Goal: Information Seeking & Learning: Check status

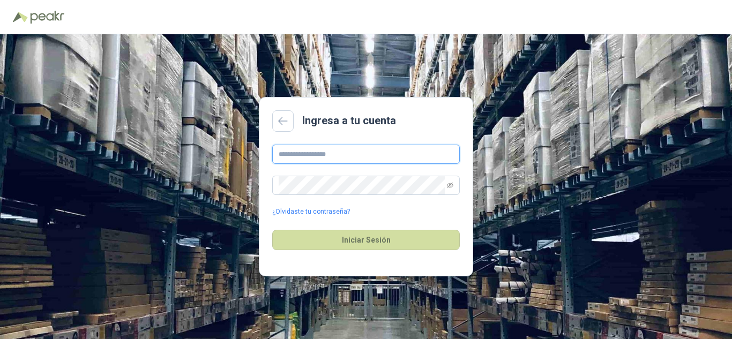
click at [316, 154] on input "text" at bounding box center [366, 154] width 188 height 19
type input "**********"
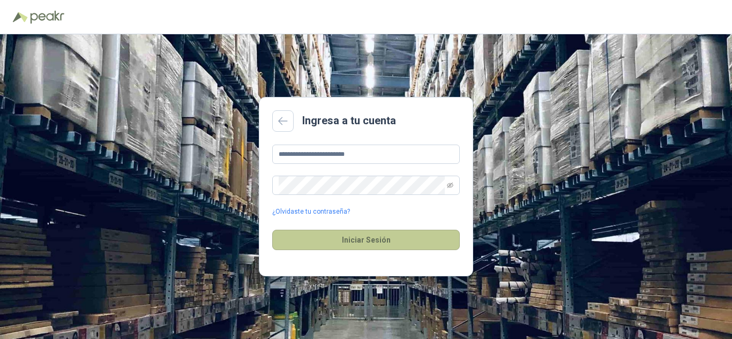
click at [376, 239] on button "Iniciar Sesión" at bounding box center [366, 240] width 188 height 20
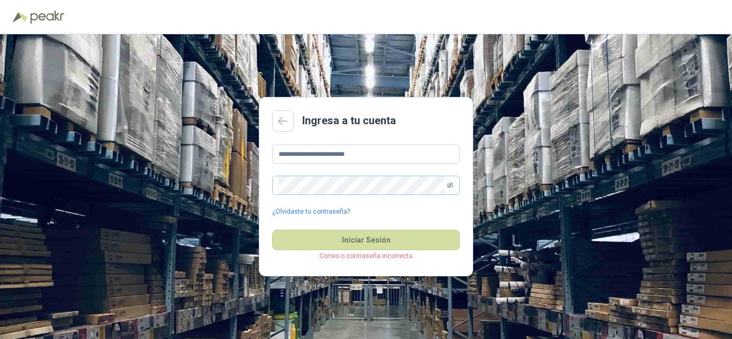
click at [451, 188] on icon "eye-invisible" at bounding box center [450, 185] width 6 height 6
click at [312, 208] on link "¿Olvidaste tu contraseña?" at bounding box center [311, 212] width 78 height 10
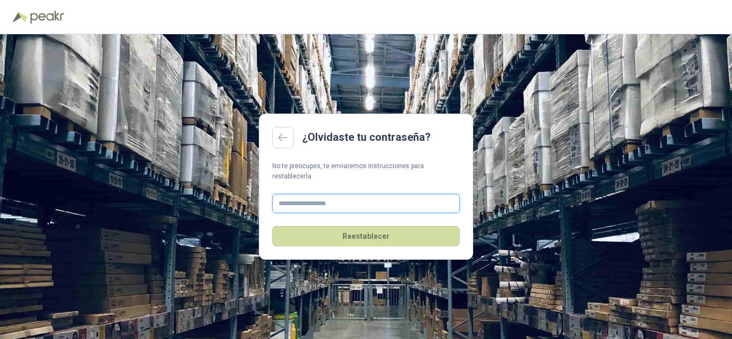
click at [315, 195] on input "text" at bounding box center [366, 203] width 188 height 19
type input "**********"
click at [321, 245] on main "**********" at bounding box center [366, 187] width 214 height 147
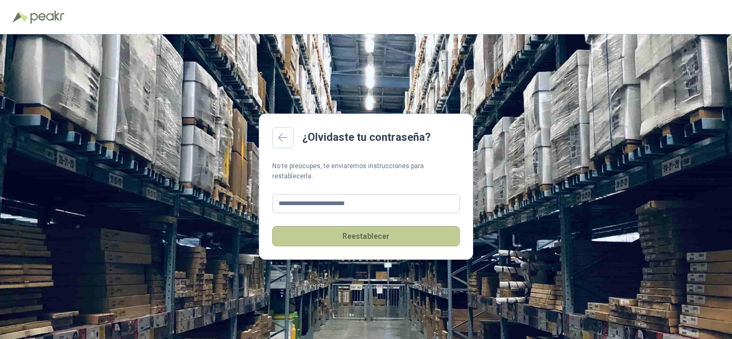
click at [319, 235] on button "Reestablecer" at bounding box center [366, 236] width 188 height 20
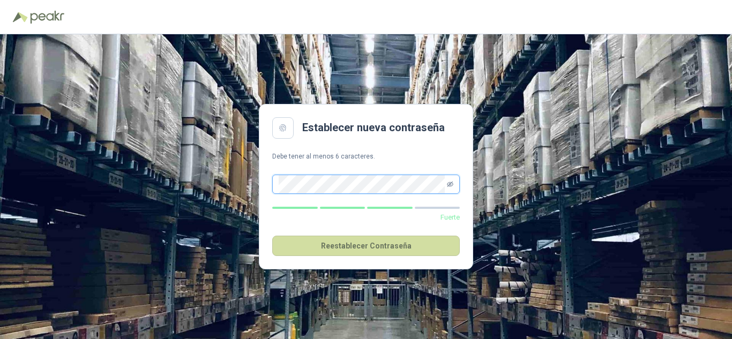
click at [449, 183] on icon "eye-invisible" at bounding box center [450, 184] width 6 height 6
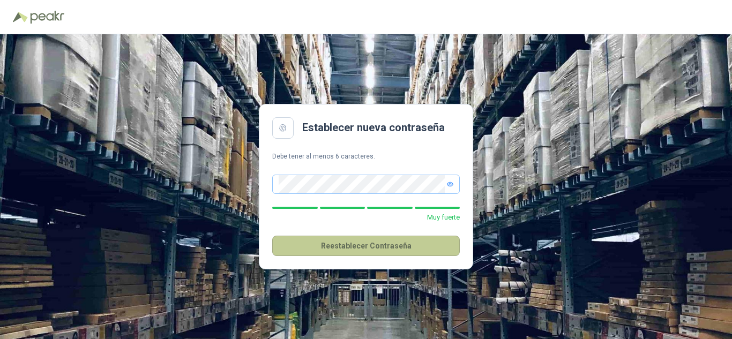
click at [364, 243] on button "Reestablecer Contraseña" at bounding box center [366, 246] width 188 height 20
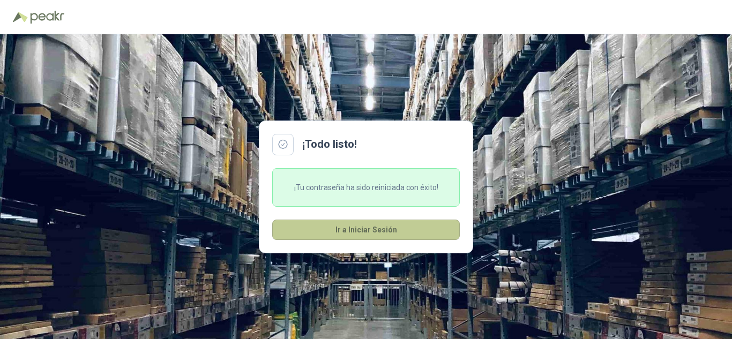
click at [358, 229] on button "Ir a Iniciar Sesión" at bounding box center [366, 230] width 188 height 20
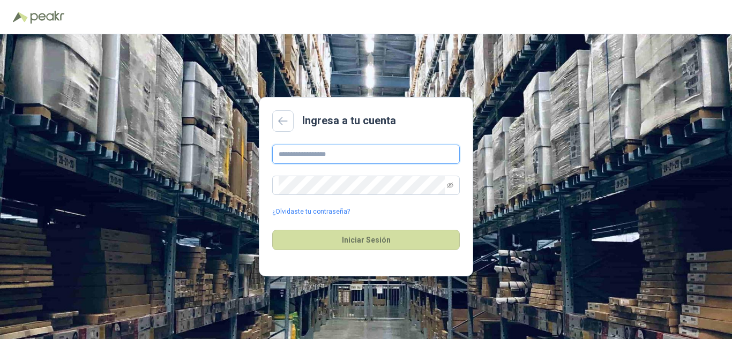
click at [326, 152] on input "text" at bounding box center [366, 154] width 188 height 19
type input "**********"
click at [451, 185] on icon "eye-invisible" at bounding box center [450, 186] width 2 height 2
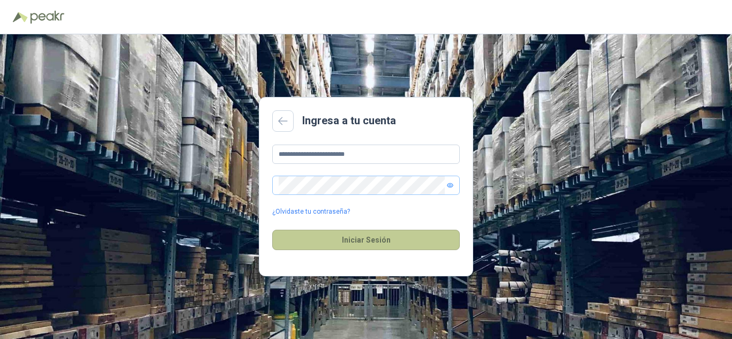
click at [329, 235] on button "Iniciar Sesión" at bounding box center [366, 240] width 188 height 20
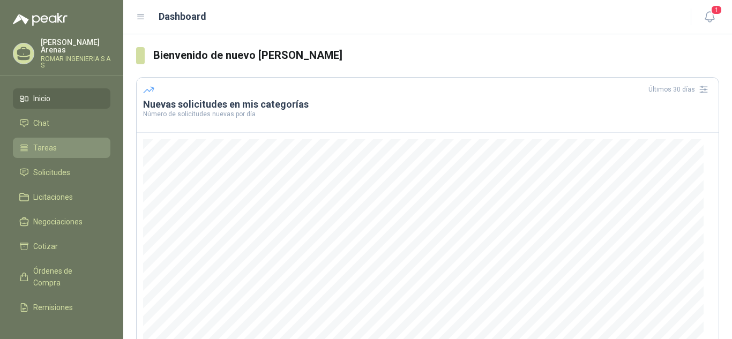
click at [45, 142] on span "Tareas" at bounding box center [45, 148] width 24 height 12
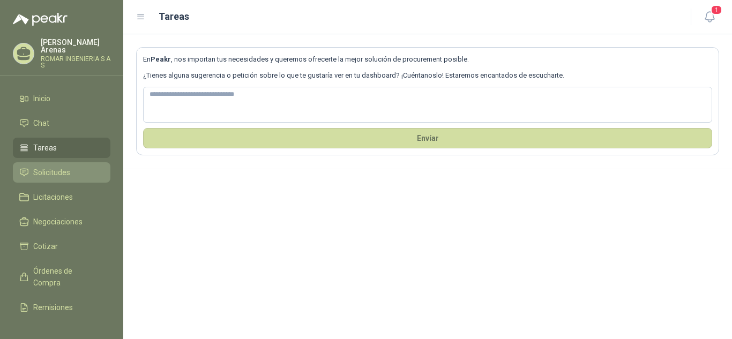
click at [46, 167] on span "Solicitudes" at bounding box center [51, 173] width 37 height 12
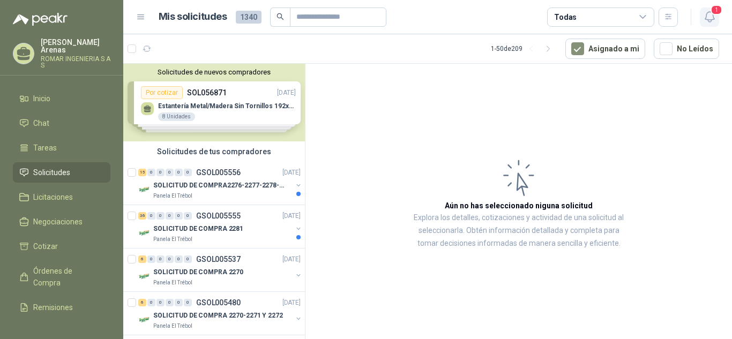
click at [708, 15] on icon "button" at bounding box center [709, 16] width 13 height 13
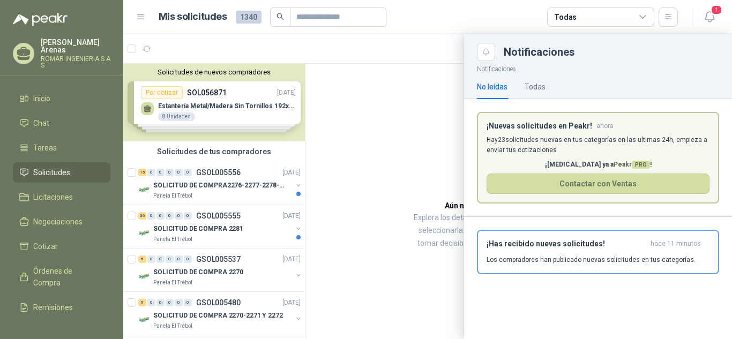
click at [357, 136] on div at bounding box center [427, 186] width 609 height 305
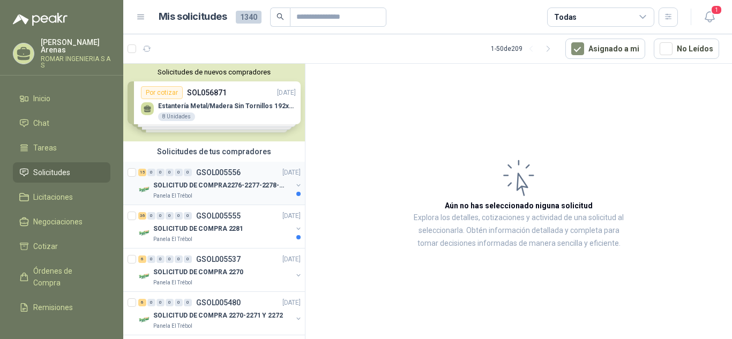
click at [216, 189] on p "SOLICITUD DE COMPRA2276-2277-2278-2284-2285-" at bounding box center [219, 186] width 133 height 10
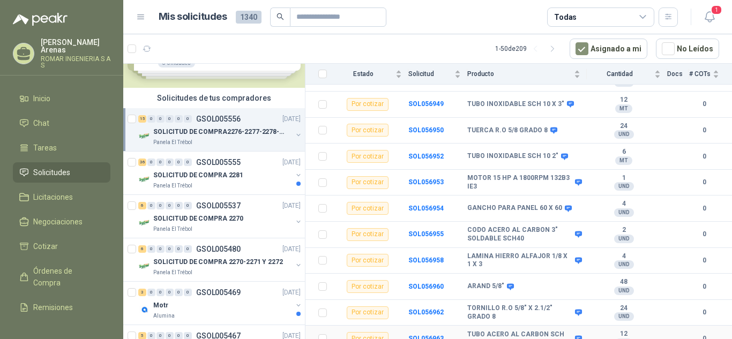
scroll to position [254, 0]
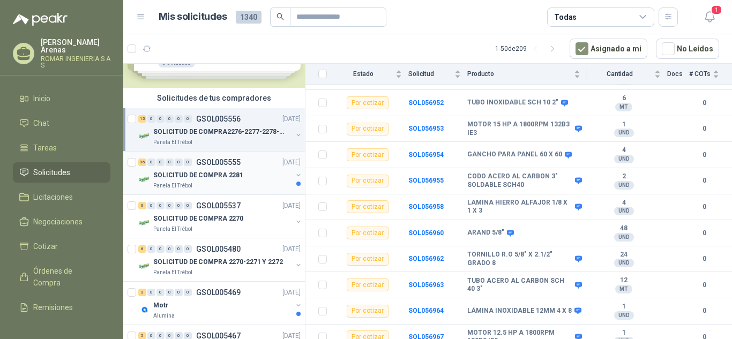
click at [207, 174] on p "SOLICITUD DE COMPRA 2281" at bounding box center [198, 175] width 90 height 10
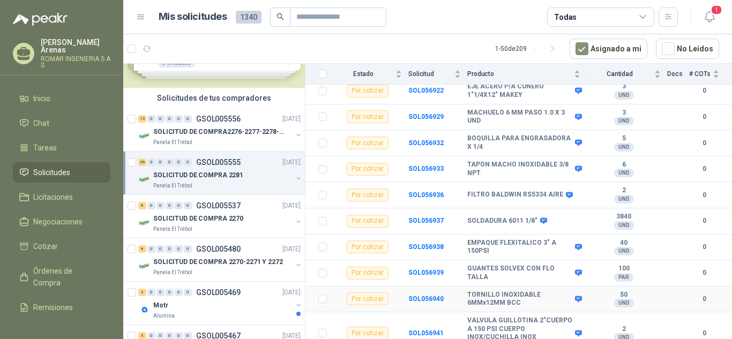
scroll to position [834, 0]
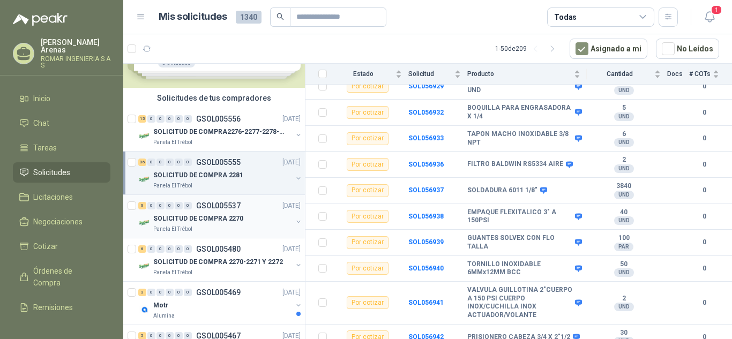
click at [206, 206] on p "GSOL005537" at bounding box center [218, 206] width 44 height 8
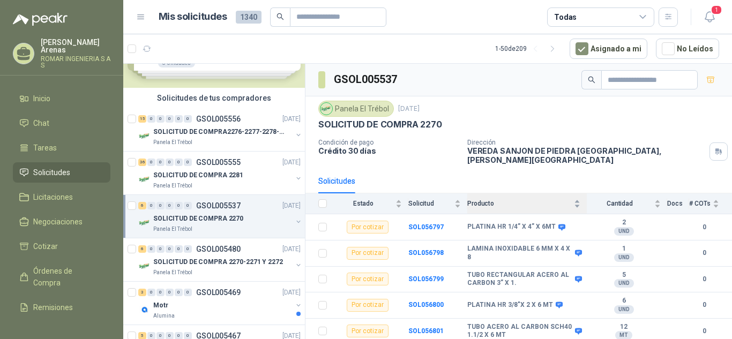
scroll to position [20, 0]
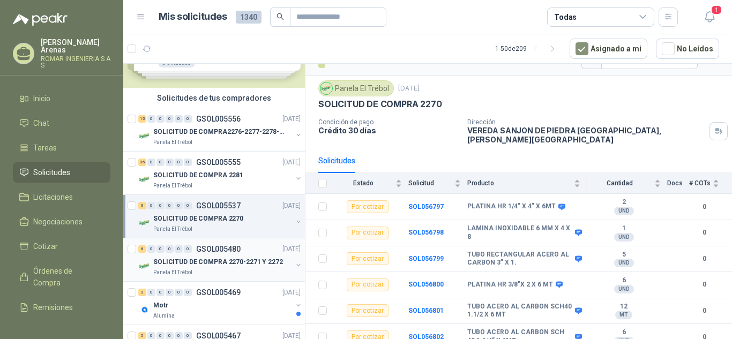
click at [216, 260] on p "SOLICITUD DE COMPRA 2270-2271 Y 2272" at bounding box center [218, 262] width 130 height 10
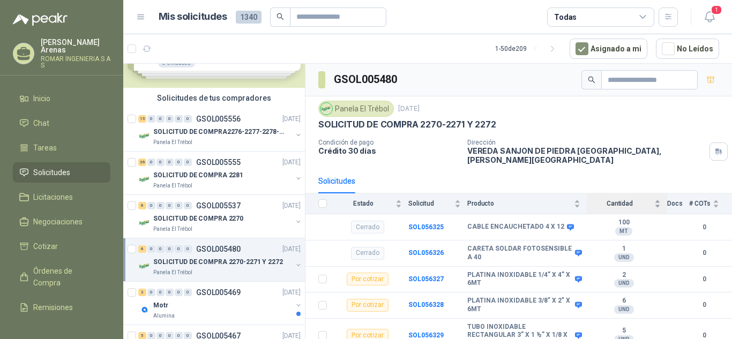
scroll to position [107, 0]
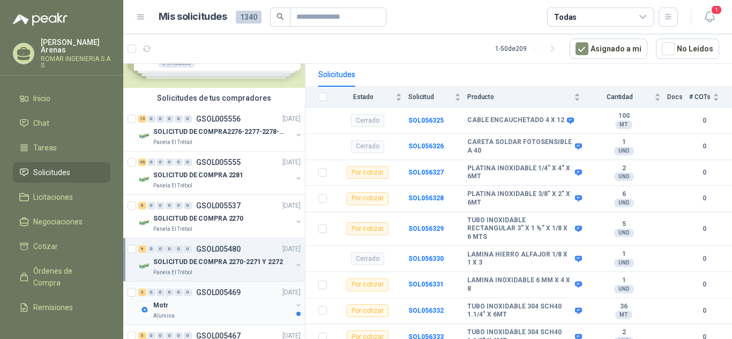
click at [231, 305] on div "Motr" at bounding box center [222, 305] width 139 height 13
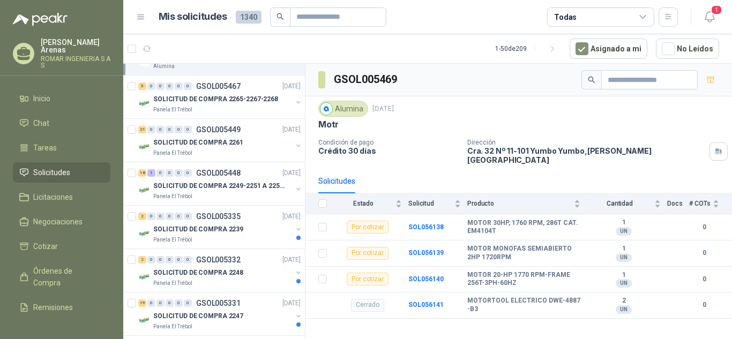
scroll to position [263, 0]
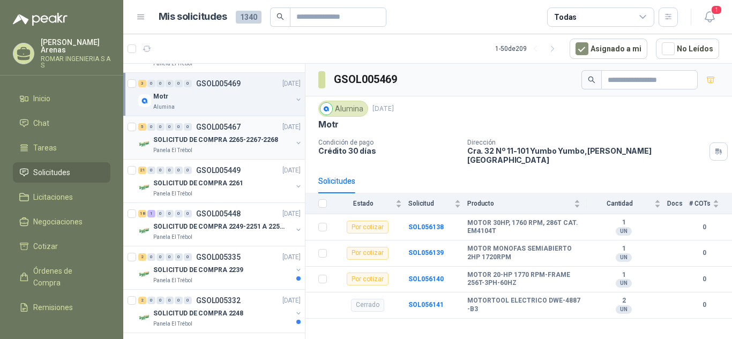
click at [229, 141] on p "SOLICITUD DE COMPRA 2265-2267-2268" at bounding box center [215, 140] width 125 height 10
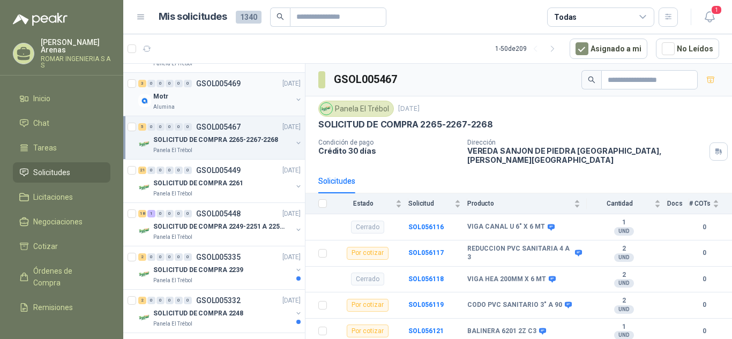
click at [219, 93] on div "Motr" at bounding box center [222, 96] width 139 height 13
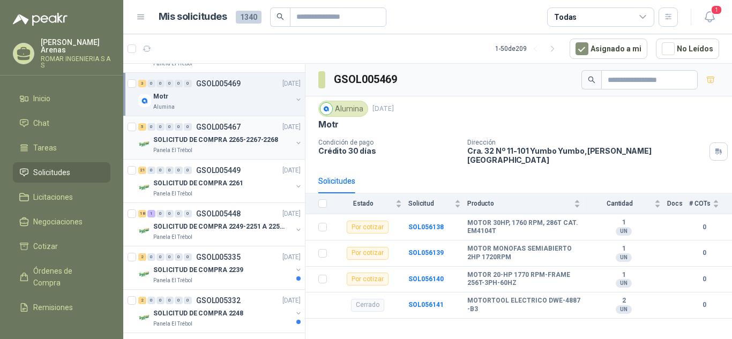
click at [186, 148] on p "Panela El Trébol" at bounding box center [172, 150] width 39 height 9
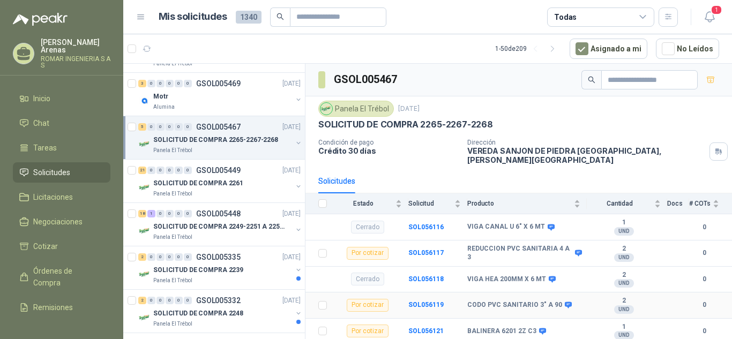
scroll to position [54, 0]
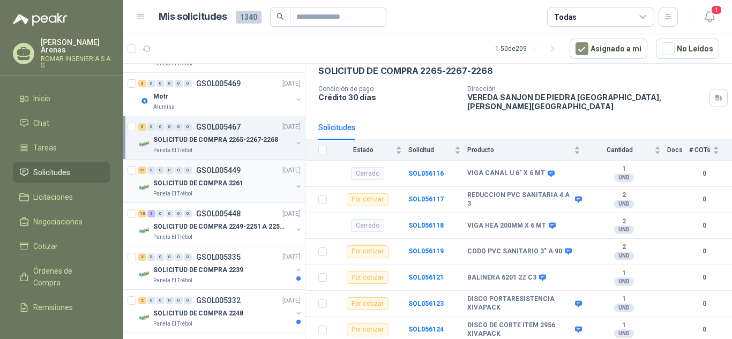
click at [181, 182] on p "SOLICITUD DE COMPRA 2261" at bounding box center [198, 183] width 90 height 10
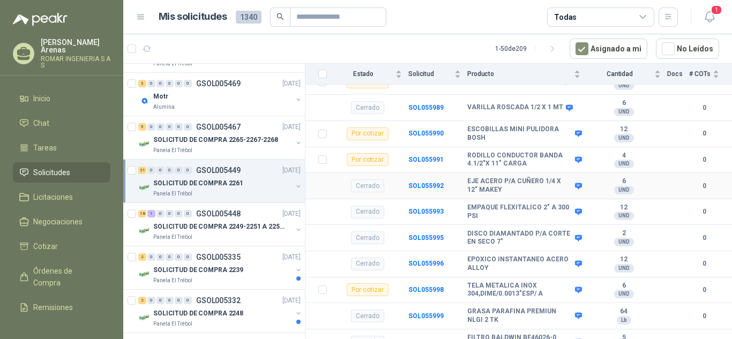
scroll to position [1076, 0]
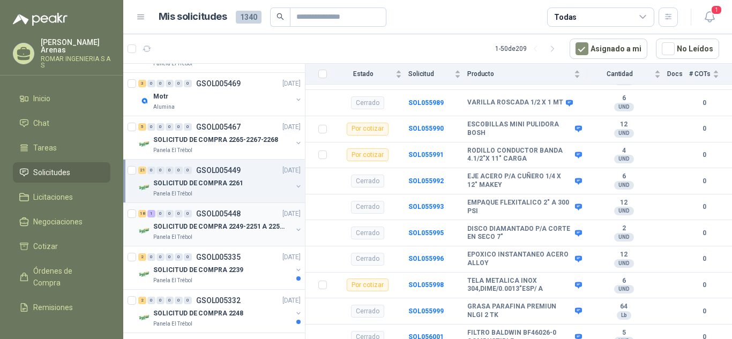
click at [214, 215] on p "GSOL005448" at bounding box center [218, 214] width 44 height 8
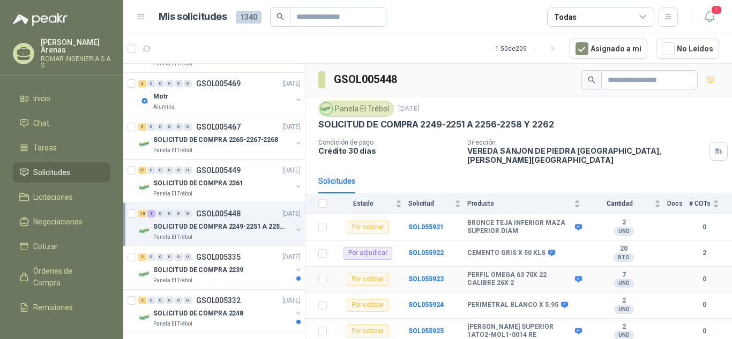
scroll to position [54, 0]
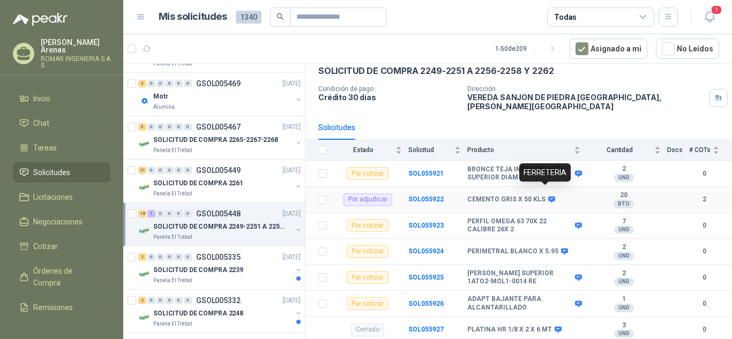
click at [549, 197] on icon at bounding box center [551, 200] width 7 height 6
click at [367, 193] on div "Por adjudicar" at bounding box center [367, 199] width 49 height 13
click at [429, 196] on b "SOL055922" at bounding box center [425, 200] width 35 height 8
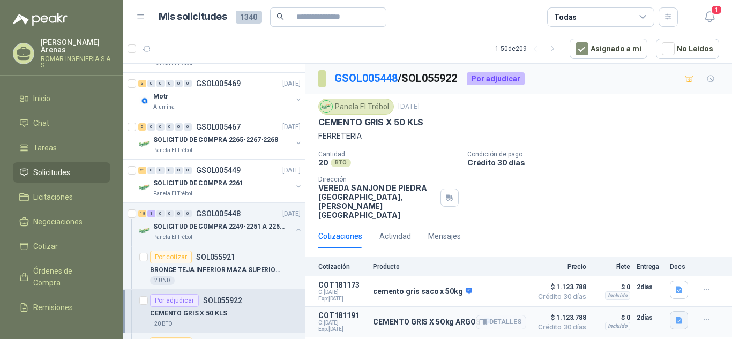
click at [679, 317] on icon "button" at bounding box center [679, 320] width 6 height 7
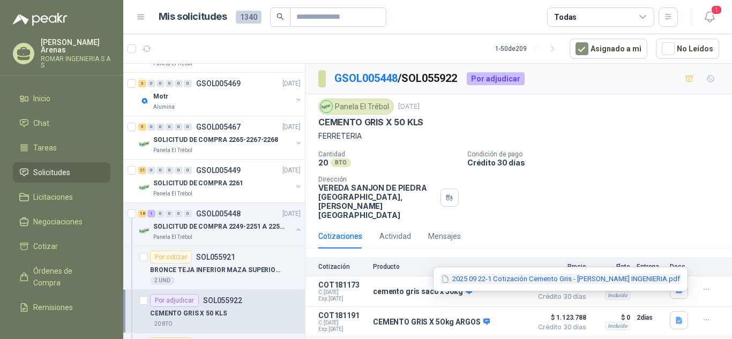
click at [524, 276] on button "2025 09 22-1 Cotización Cemento Gris - ROMAR INGENIERIA.pdf" at bounding box center [560, 279] width 241 height 11
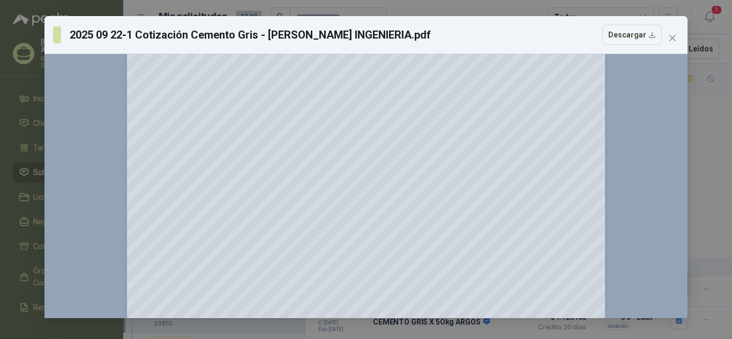
scroll to position [54, 0]
click at [676, 35] on icon "close" at bounding box center [672, 38] width 9 height 9
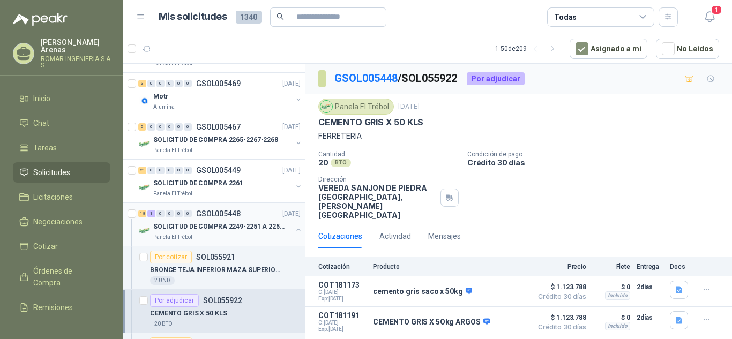
click at [256, 213] on div "18 1 0 0 0 0 GSOL005448 15/09/25" at bounding box center [220, 213] width 164 height 13
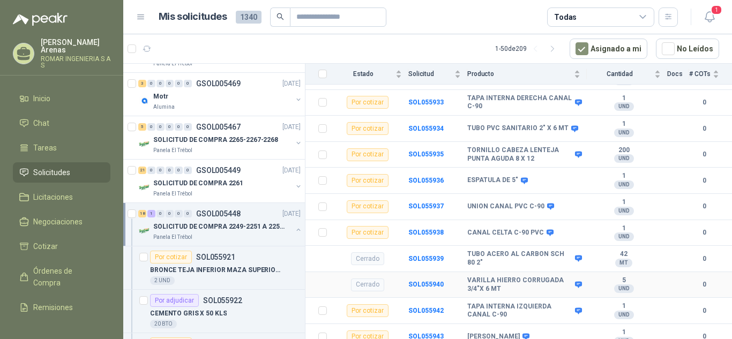
scroll to position [445, 0]
click at [231, 273] on p "BRONCE TEJA INFERIOR MAZA SUPERIOR DIAM" at bounding box center [216, 270] width 133 height 10
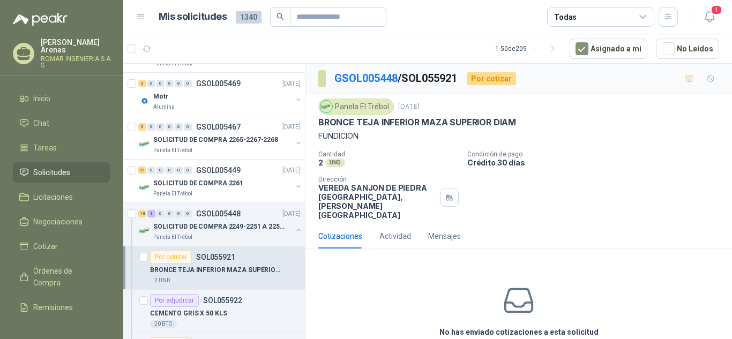
scroll to position [33, 0]
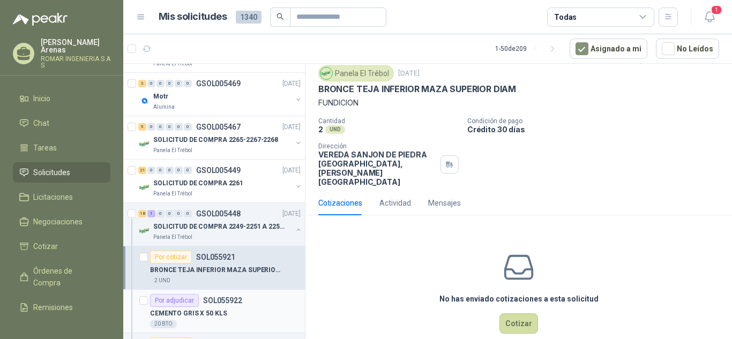
click at [244, 310] on div "CEMENTO GRIS X 50 KLS" at bounding box center [225, 313] width 151 height 13
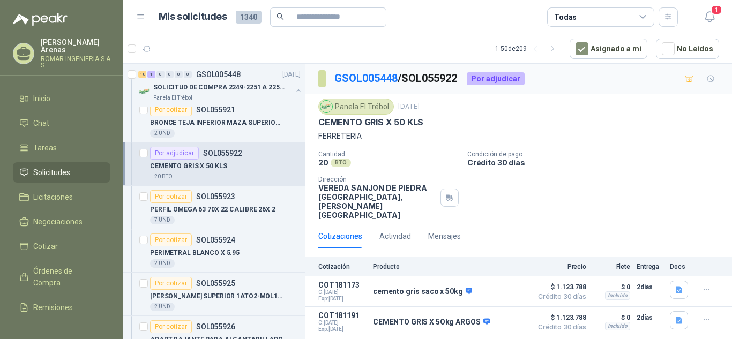
scroll to position [391, 0]
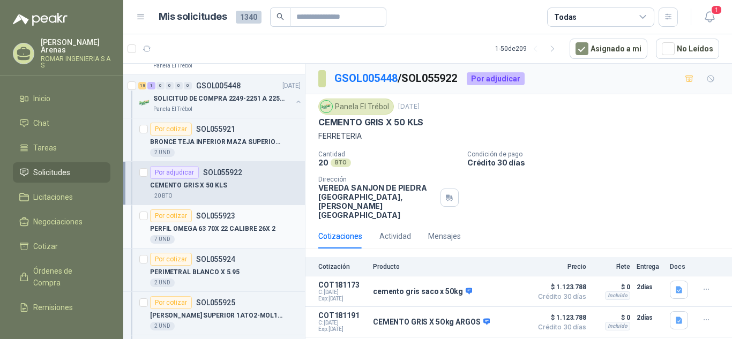
click at [276, 230] on div "PERFIL OMEGA 63 70X 22 CALIBRE 26X 2" at bounding box center [225, 228] width 151 height 13
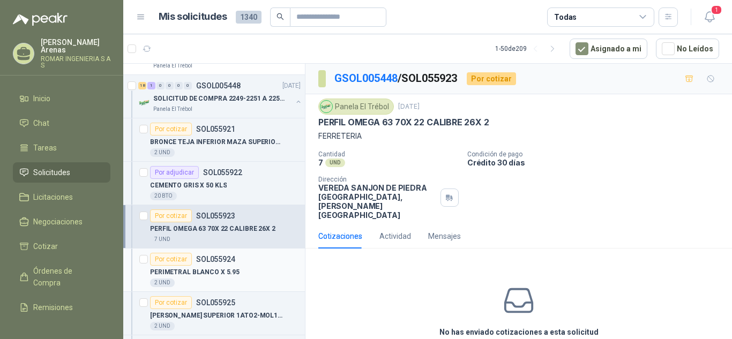
click at [267, 267] on div "PERIMETRAL BLANCO X 5.95" at bounding box center [225, 272] width 151 height 13
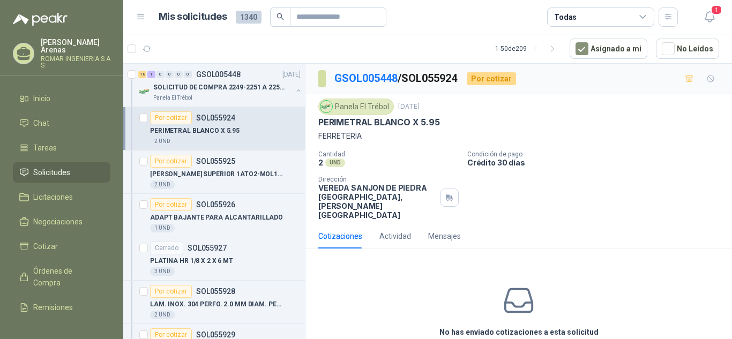
scroll to position [545, 0]
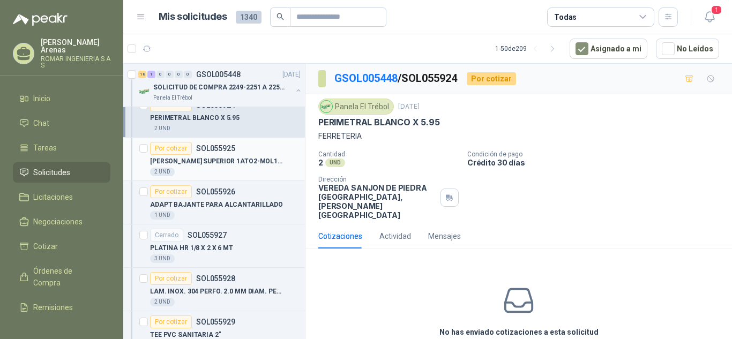
click at [266, 158] on p "BRONCE MAZA SUPERIOR 1ATO2-MOL1-0014 RE" at bounding box center [216, 161] width 133 height 10
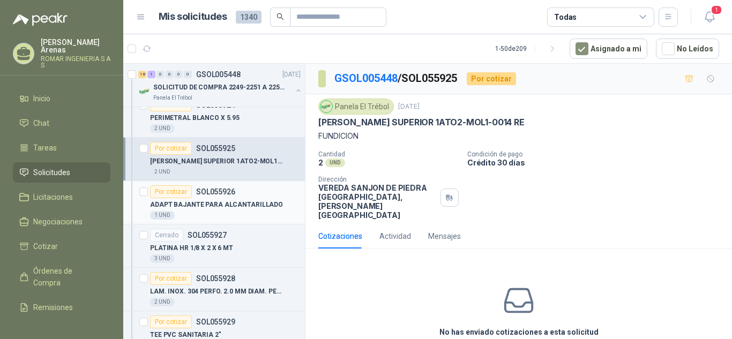
click at [257, 203] on p "ADAPT BAJANTE PARA ALCANTARILLADO" at bounding box center [216, 205] width 133 height 10
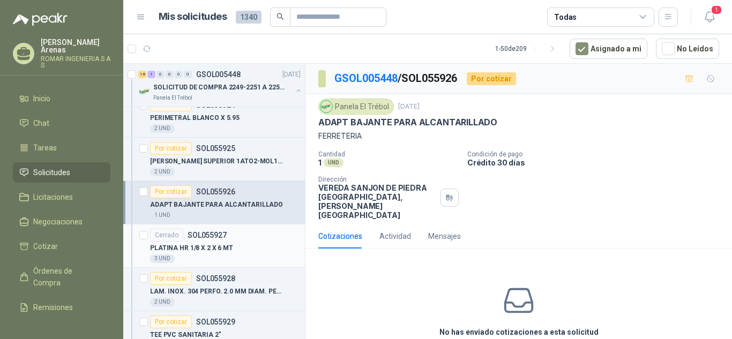
click at [254, 236] on div "Cerrado SOL055927" at bounding box center [225, 235] width 151 height 13
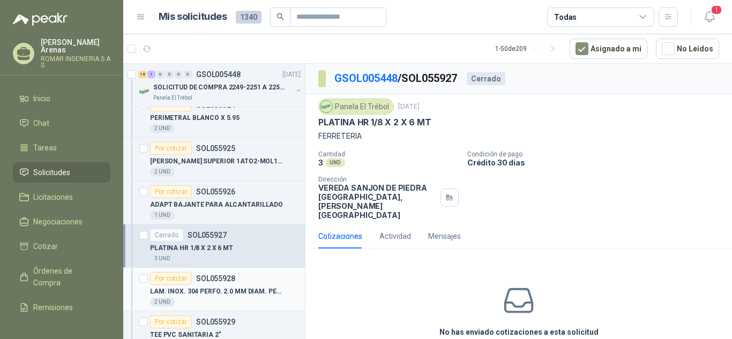
scroll to position [598, 0]
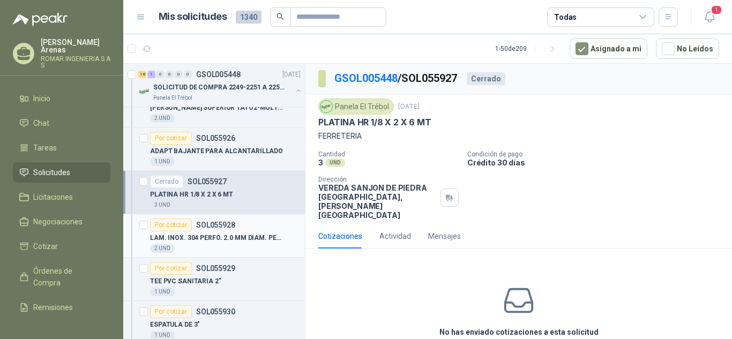
click at [261, 230] on div "Por cotizar SOL055928" at bounding box center [225, 225] width 151 height 13
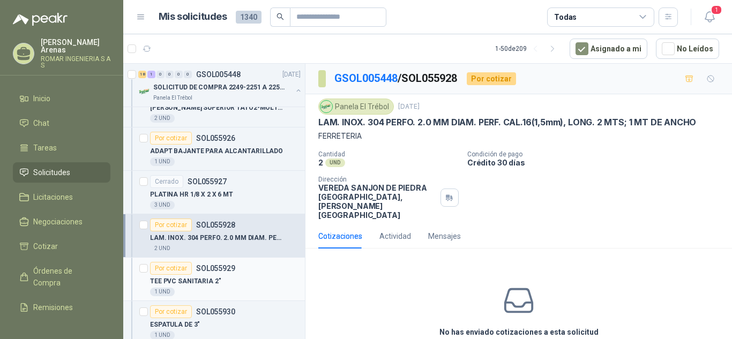
click at [273, 271] on div "Por cotizar SOL055929" at bounding box center [225, 268] width 151 height 13
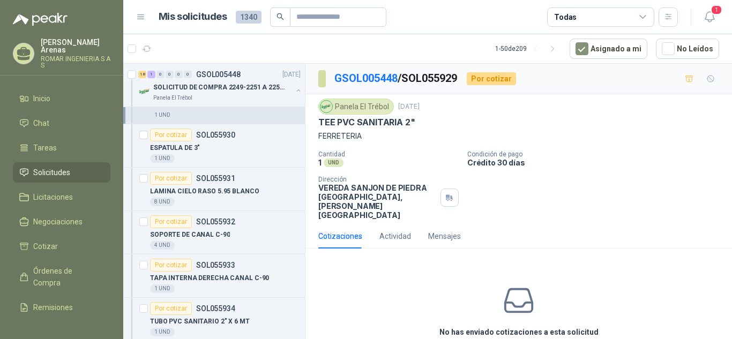
scroll to position [782, 0]
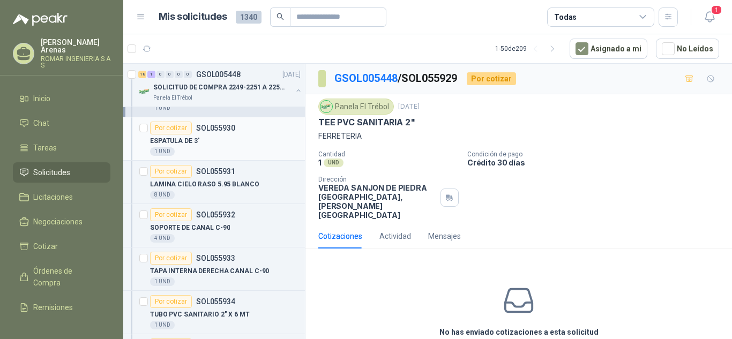
click at [265, 133] on div "Por cotizar SOL055930" at bounding box center [225, 128] width 151 height 13
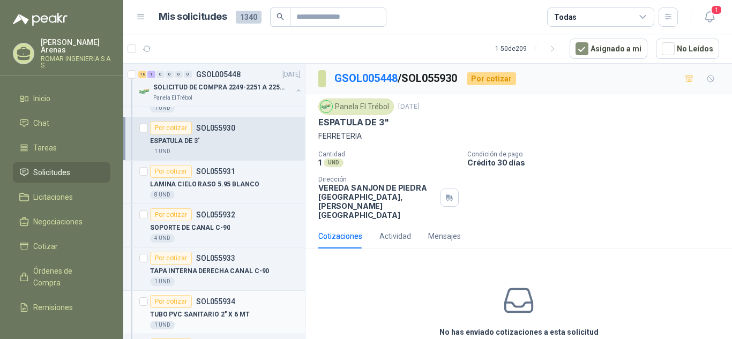
click at [269, 306] on div "Por cotizar SOL055934" at bounding box center [225, 301] width 151 height 13
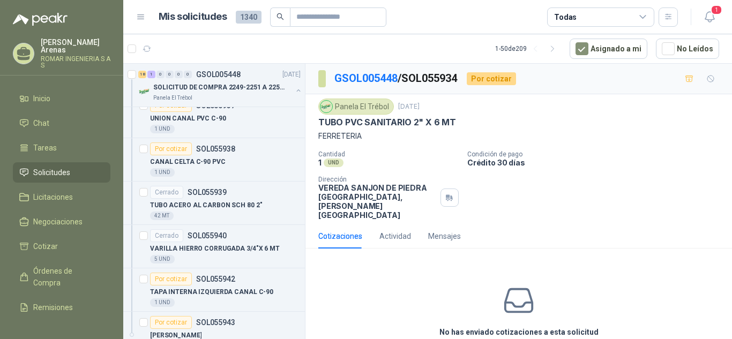
scroll to position [1128, 0]
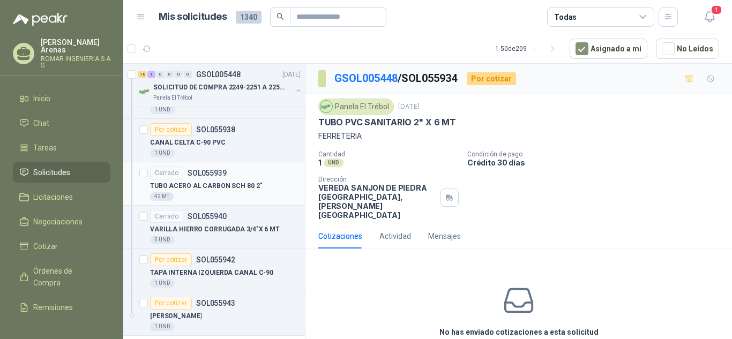
click at [276, 174] on div "Cerrado SOL055939" at bounding box center [225, 173] width 151 height 13
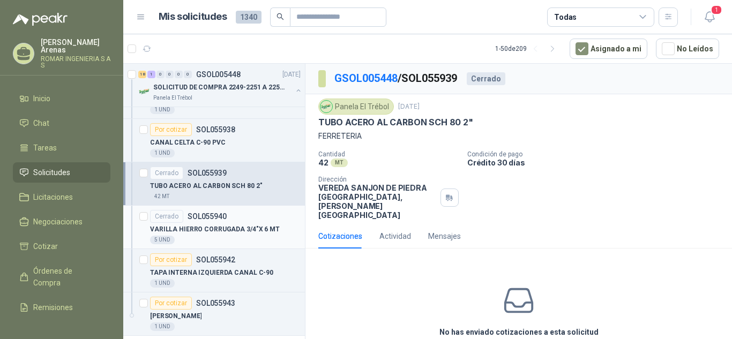
click at [244, 239] on div "5 UND" at bounding box center [225, 240] width 151 height 9
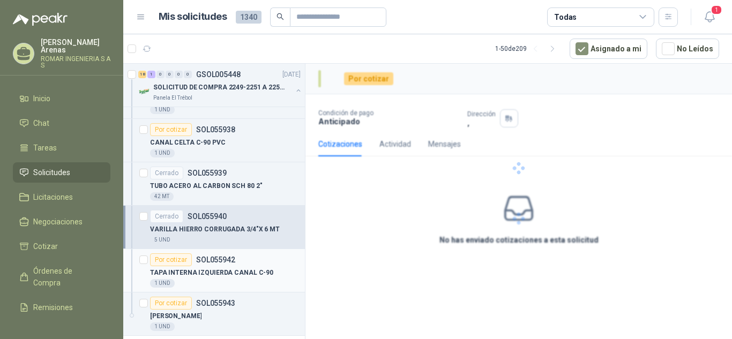
click at [245, 281] on div "1 UND" at bounding box center [225, 283] width 151 height 9
click at [251, 307] on div "Por cotizar SOL055943" at bounding box center [225, 303] width 151 height 13
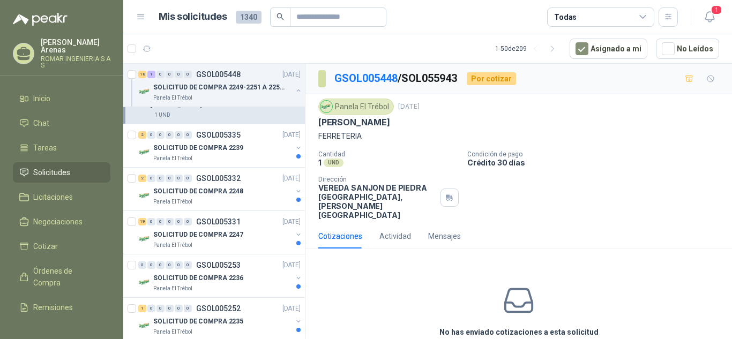
scroll to position [1352, 0]
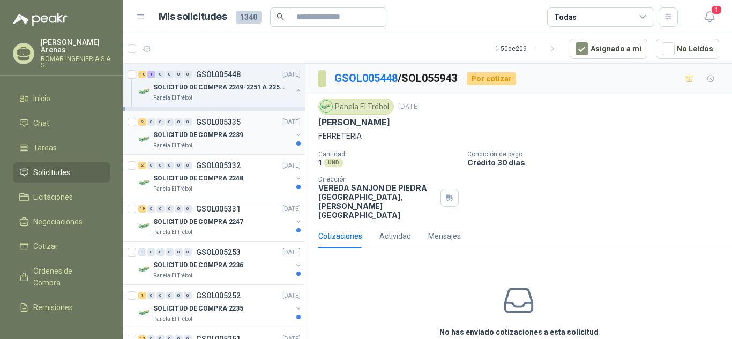
click at [242, 141] on div "SOLICITUD DE COMPRA 2239" at bounding box center [222, 135] width 139 height 13
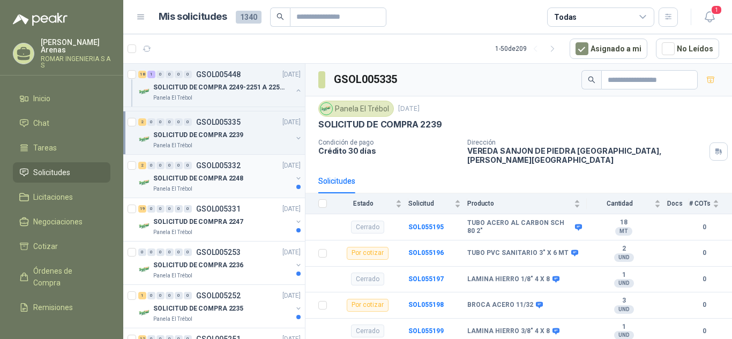
click at [219, 171] on div "2 0 0 0 0 0 GSOL005332 08/09/25" at bounding box center [220, 165] width 164 height 13
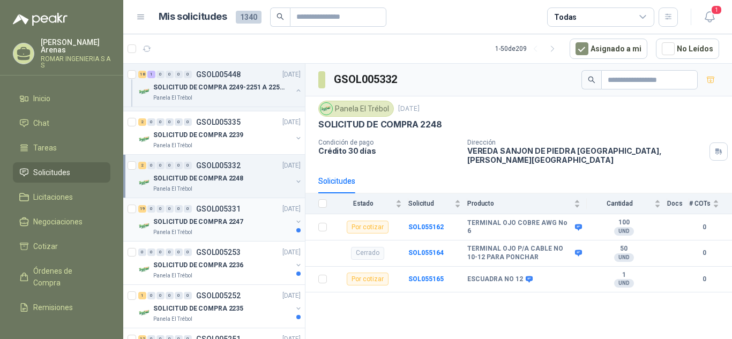
click at [236, 220] on p "SOLICITUD DE COMPRA 2247" at bounding box center [198, 222] width 90 height 10
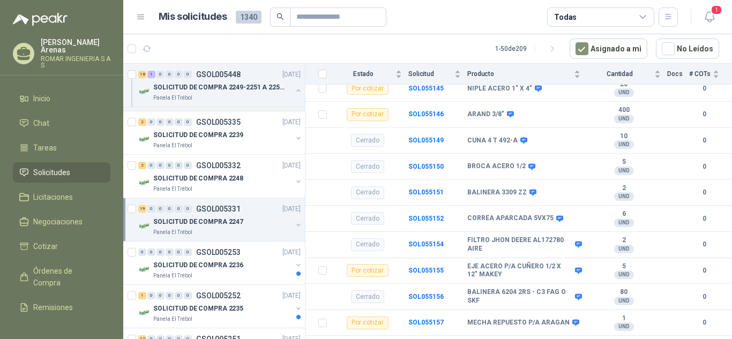
scroll to position [930, 0]
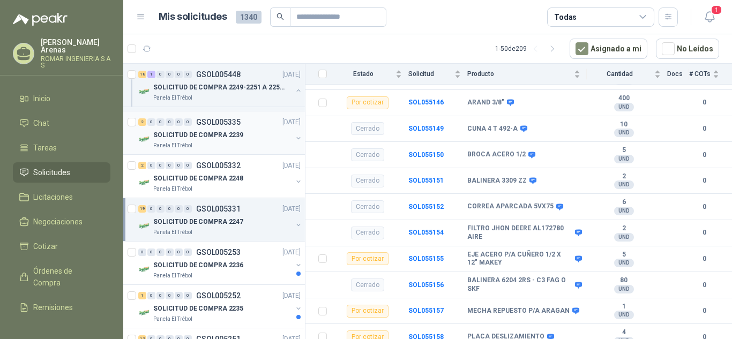
click at [200, 133] on p "SOLICITUD DE COMPRA 2239" at bounding box center [198, 135] width 90 height 10
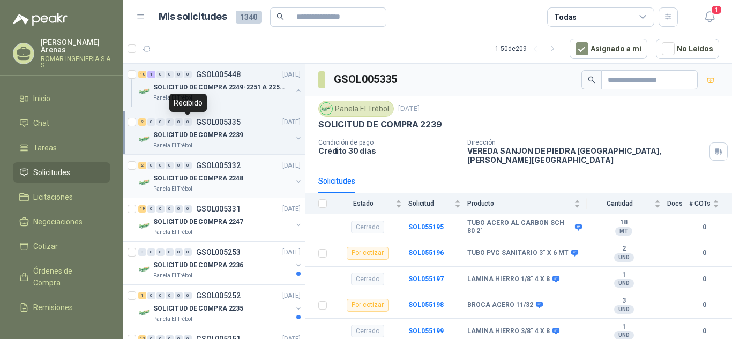
click at [239, 181] on div "SOLICITUD DE COMPRA 2248" at bounding box center [222, 178] width 139 height 13
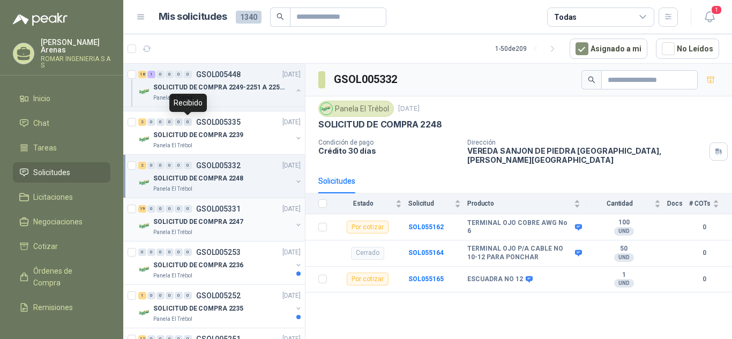
click at [256, 225] on div "SOLICITUD DE COMPRA 2247" at bounding box center [222, 221] width 139 height 13
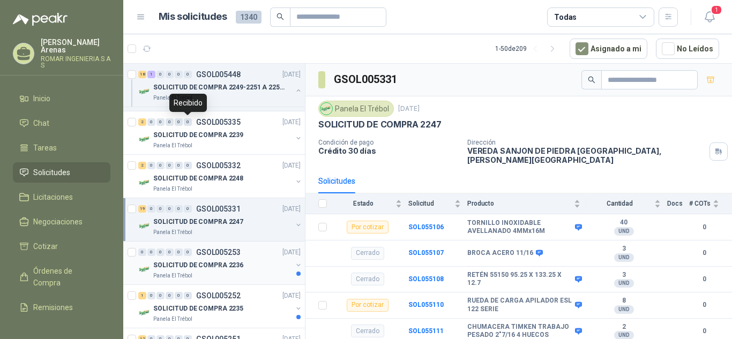
click at [244, 254] on div "0 0 0 0 0 0 GSOL005253 02/09/25" at bounding box center [220, 252] width 164 height 13
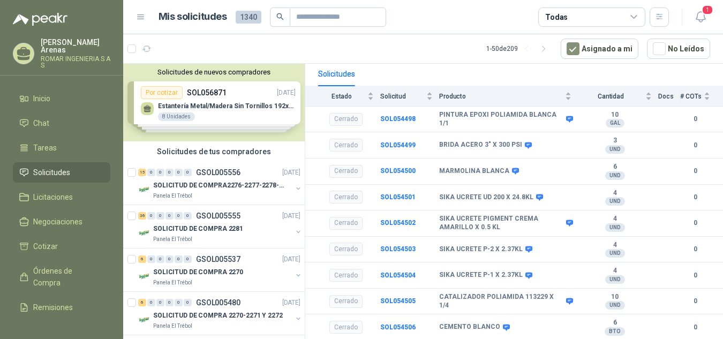
click at [242, 96] on div "Solicitudes de nuevos compradores Por cotizar SOL056871 22/09/25 Estantería Met…" at bounding box center [214, 103] width 182 height 78
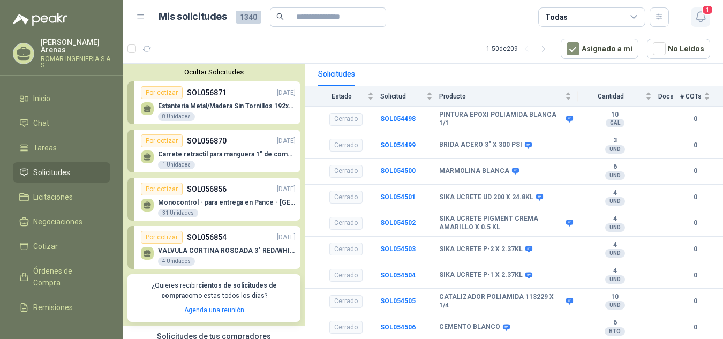
click at [707, 23] on icon "button" at bounding box center [700, 16] width 13 height 13
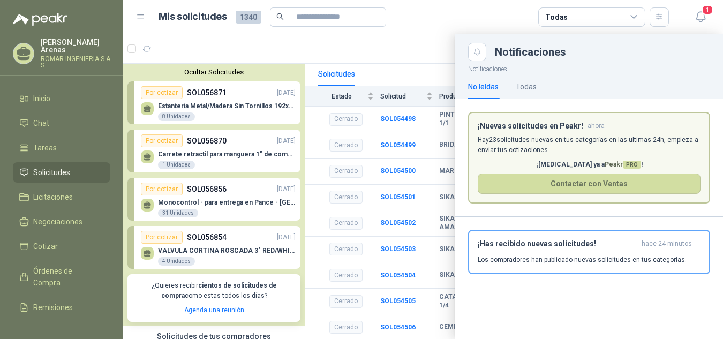
click at [455, 13] on article "Mis solicitudes 1340 Todas" at bounding box center [414, 17] width 511 height 19
